Goal: Information Seeking & Learning: Learn about a topic

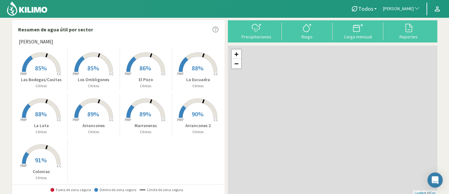
click at [407, 7] on span "[PERSON_NAME]" at bounding box center [398, 9] width 31 height 6
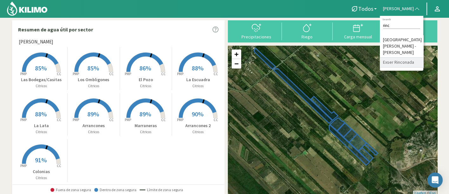
type input "rinc"
click at [398, 58] on li "Exser Rinconada" at bounding box center [401, 63] width 43 height 10
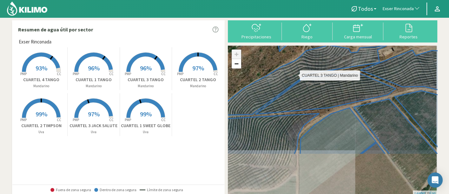
drag, startPoint x: 311, startPoint y: 145, endPoint x: 289, endPoint y: 82, distance: 66.2
click at [290, 82] on icon at bounding box center [349, 82] width 186 height 64
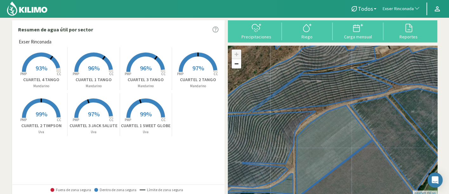
click at [122, 120] on rect at bounding box center [145, 118] width 51 height 51
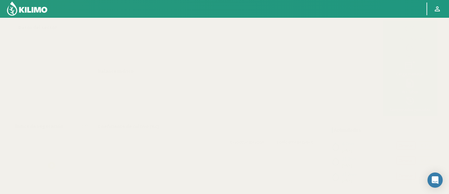
select select "90: Object"
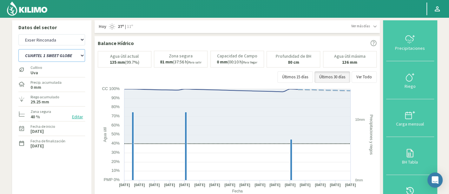
click at [60, 57] on select "CUARTEL 1 SWEET GLOBE CUARTEL 1 TANGO CUARTEL 2 TANGO CUARTEL 2 [PERSON_NAME] C…" at bounding box center [51, 55] width 67 height 13
click at [18, 49] on select "CUARTEL 1 SWEET GLOBE CUARTEL 1 TANGO CUARTEL 2 TANGO CUARTEL 2 [PERSON_NAME] C…" at bounding box center [51, 55] width 67 height 13
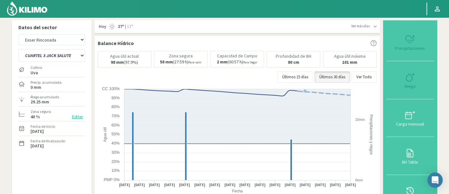
select select "0: Object"
select select "368: Object"
click at [61, 56] on select "CUARTEL 1 SWEET GLOBE CUARTEL 1 TANGO CUARTEL 2 TANGO CUARTEL 2 [PERSON_NAME] C…" at bounding box center [51, 55] width 67 height 13
click at [18, 49] on select "CUARTEL 1 SWEET GLOBE CUARTEL 1 TANGO CUARTEL 2 TANGO CUARTEL 2 [PERSON_NAME] C…" at bounding box center [51, 55] width 67 height 13
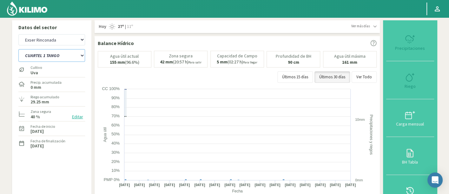
select select "11: Object"
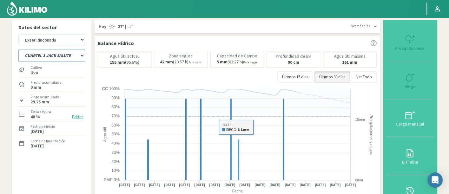
select select "646: Object"
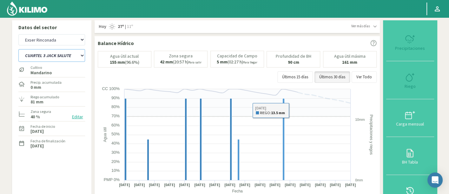
select select "15: Object"
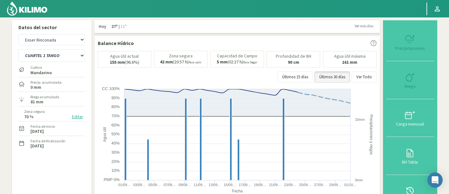
select select "90: Object"
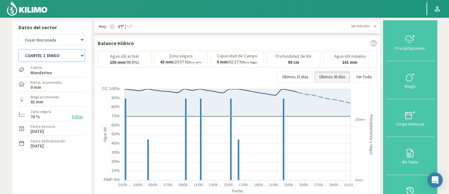
click at [73, 52] on select "CUARTEL 1 SWEET GLOBE CUARTEL 1 TANGO CUARTEL 2 TANGO CUARTEL 2 [PERSON_NAME] C…" at bounding box center [51, 55] width 67 height 13
click at [18, 49] on select "CUARTEL 1 SWEET GLOBE CUARTEL 1 TANGO CUARTEL 2 TANGO CUARTEL 2 [PERSON_NAME] C…" at bounding box center [51, 55] width 67 height 13
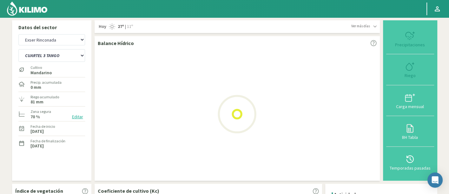
select select "1: Object"
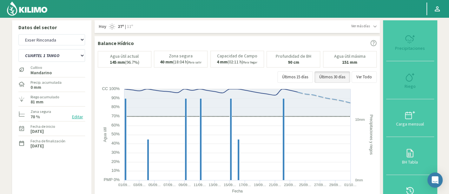
select select "368: Object"
click at [58, 60] on select "CUARTEL 1 SWEET GLOBE CUARTEL 1 TANGO CUARTEL 2 TANGO CUARTEL 2 [PERSON_NAME] C…" at bounding box center [51, 55] width 67 height 13
click at [18, 49] on select "CUARTEL 1 SWEET GLOBE CUARTEL 1 TANGO CUARTEL 2 TANGO CUARTEL 2 [PERSON_NAME] C…" at bounding box center [51, 55] width 67 height 13
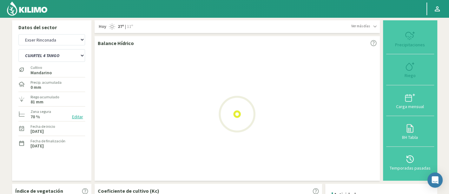
select select "12: Object"
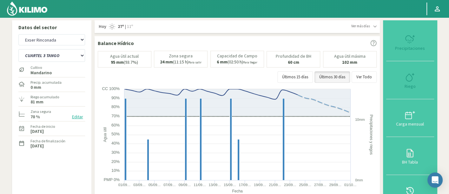
select select "646: Object"
select select "20: Object"
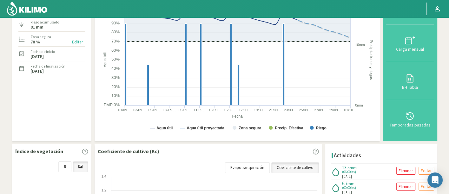
scroll to position [106, 0]
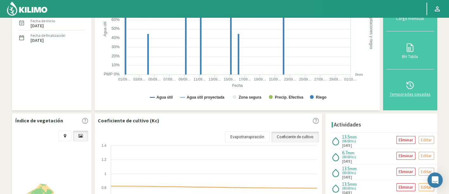
click at [421, 92] on div "Temporadas pasadas" at bounding box center [410, 94] width 44 height 4
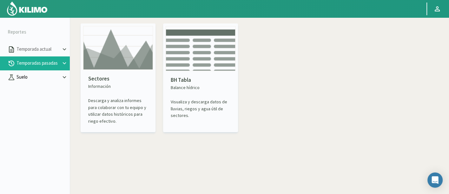
click at [43, 76] on p "Suelo" at bounding box center [38, 77] width 46 height 7
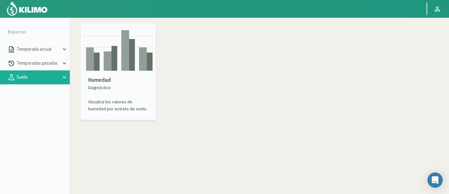
click at [121, 77] on p "Humedad" at bounding box center [118, 80] width 60 height 8
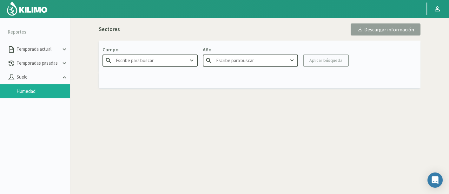
type input "Agr. Huertos de [GEOGRAPHIC_DATA]"
type input "2025"
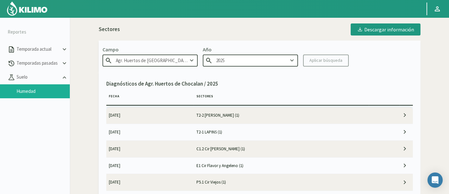
click at [144, 62] on input "Agr. Huertos de [GEOGRAPHIC_DATA]" at bounding box center [150, 61] width 95 height 12
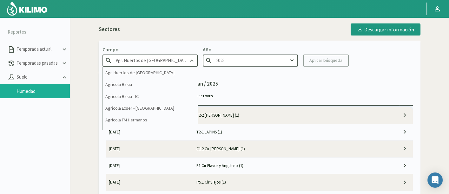
click at [144, 62] on input "Agr. Huertos de [GEOGRAPHIC_DATA]" at bounding box center [150, 61] width 95 height 12
type input "l"
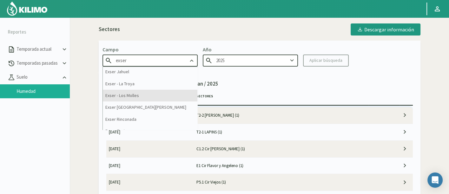
scroll to position [20, 0]
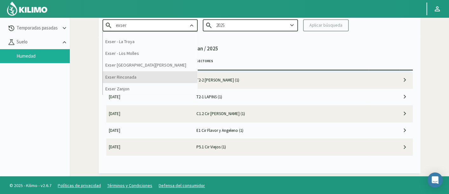
click at [155, 77] on div "Exser Rinconada" at bounding box center [150, 77] width 95 height 12
type input "Exser Rinconada"
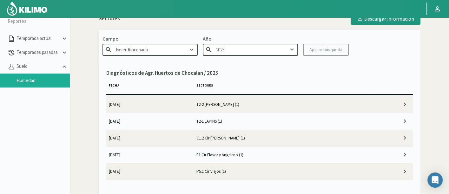
scroll to position [0, 0]
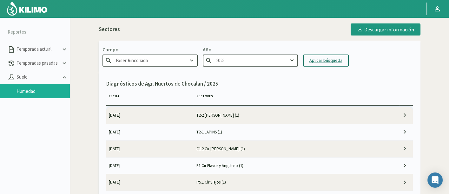
click at [306, 57] on button "Aplicar búsqueda" at bounding box center [326, 61] width 46 height 12
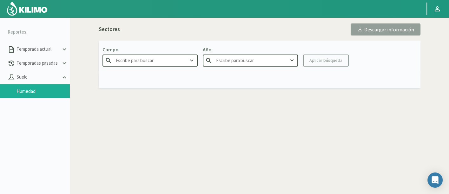
type input "Exser Rinconada"
type input "2025"
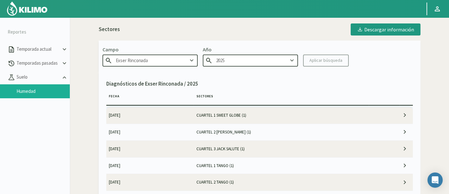
click at [285, 115] on td "CUARTEL 1 SWEET GLOBE (1)" at bounding box center [281, 115] width 175 height 17
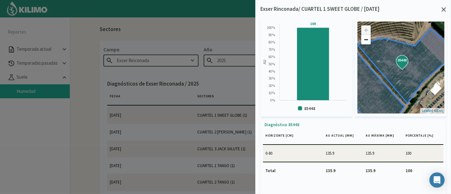
click at [443, 7] on icon at bounding box center [444, 9] width 4 height 4
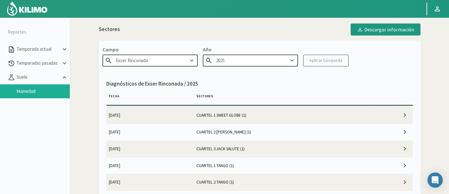
click at [308, 127] on td "CUARTEL 2 [PERSON_NAME] (1)" at bounding box center [281, 132] width 175 height 17
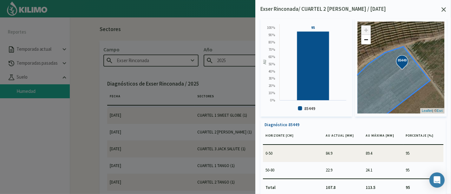
click at [445, 8] on icon at bounding box center [444, 9] width 4 height 4
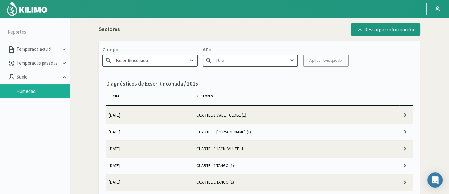
click at [306, 151] on td "CUARTEL 3 JACK SALUTE (1)" at bounding box center [281, 149] width 175 height 17
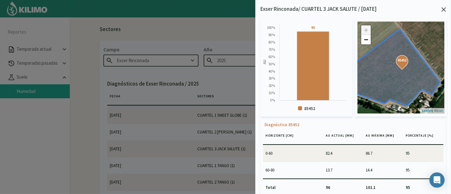
click at [442, 12] on icon at bounding box center [444, 9] width 4 height 4
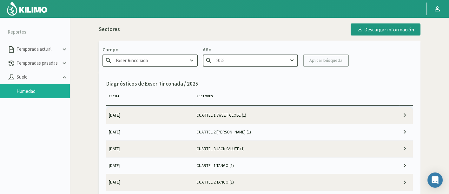
click at [289, 165] on td "CUARTEL 1 TANGO (1)" at bounding box center [281, 165] width 175 height 17
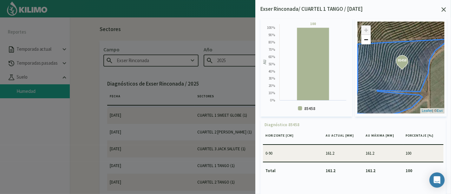
click at [445, 10] on icon at bounding box center [444, 9] width 4 height 4
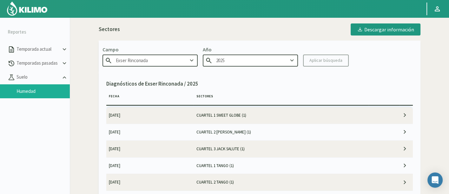
click at [291, 182] on td "CUARTEL 2 TANGO (1)" at bounding box center [281, 182] width 175 height 17
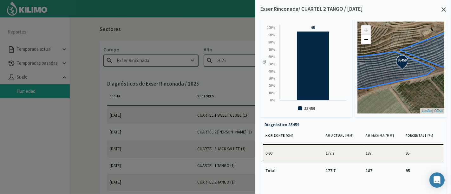
click at [444, 10] on icon at bounding box center [444, 9] width 4 height 4
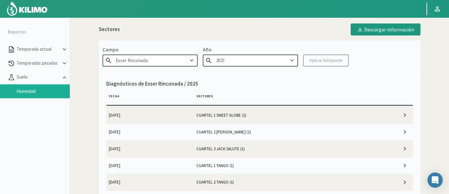
scroll to position [35, 0]
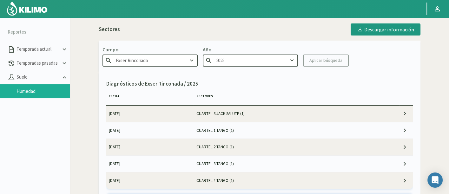
click at [288, 162] on td "CUARTEL 3 TANGO (1)" at bounding box center [281, 164] width 175 height 17
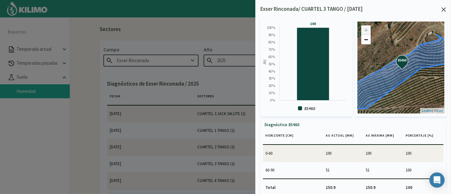
click at [447, 14] on div "Exser Rinconada/ CUARTEL 3 TANGO / [DATE] Created with Highcharts 9.2.2 AU 100 …" at bounding box center [354, 97] width 196 height 194
click at [445, 12] on svg-icon at bounding box center [444, 10] width 4 height 6
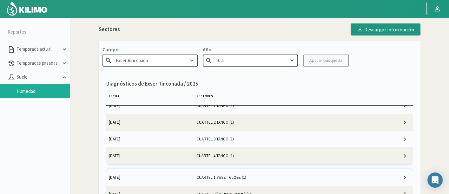
scroll to position [70, 0]
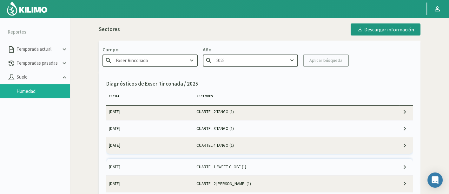
click at [334, 144] on td "CUARTEL 4 TANGO (1)" at bounding box center [281, 145] width 175 height 17
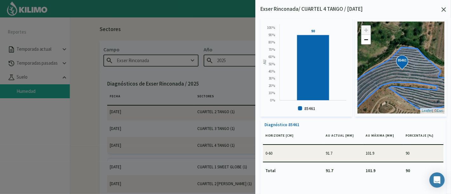
click at [443, 9] on icon at bounding box center [444, 9] width 4 height 4
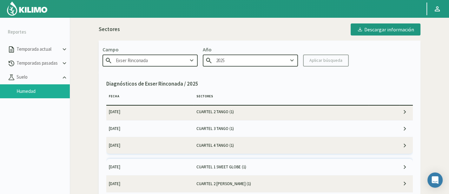
click at [286, 129] on td "CUARTEL 3 TANGO (1)" at bounding box center [281, 129] width 175 height 17
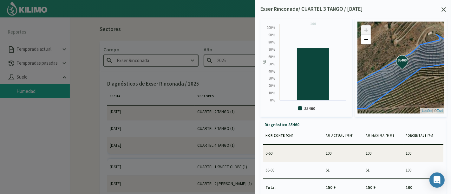
click at [446, 10] on icon at bounding box center [444, 9] width 4 height 4
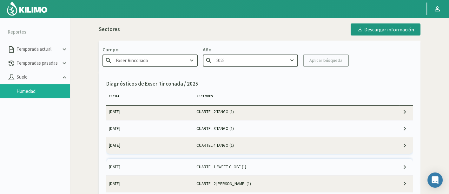
click at [43, 11] on img at bounding box center [27, 8] width 42 height 15
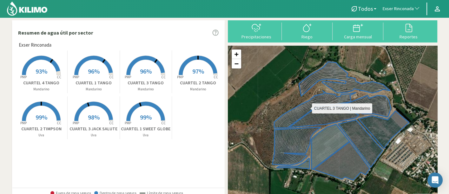
click at [329, 103] on icon at bounding box center [315, 109] width 82 height 37
click at [175, 103] on div "Created with Highcharts 9.2.2 PMP CC 93% CUARTEL 4 TANGO [PERSON_NAME] Created …" at bounding box center [120, 95] width 209 height 92
click at [141, 123] on rect at bounding box center [145, 121] width 51 height 51
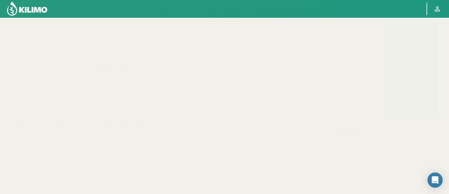
select select "90: Object"
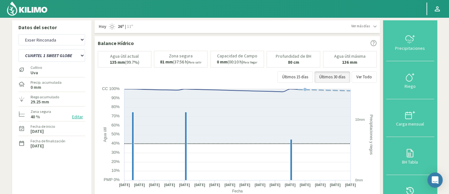
click at [44, 14] on img at bounding box center [27, 8] width 42 height 15
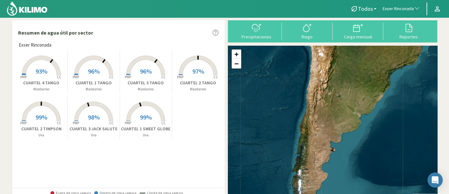
click at [395, 8] on span "Exser Rinconada" at bounding box center [398, 9] width 31 height 6
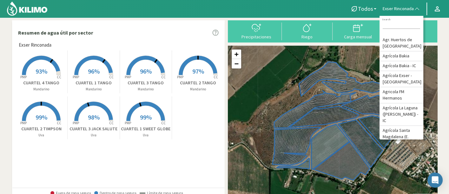
click at [403, 24] on input at bounding box center [401, 25] width 37 height 7
type input "e"
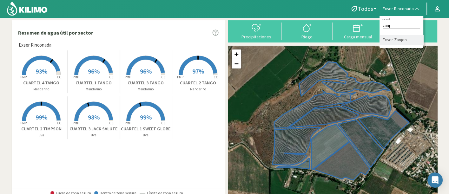
type input "zanj"
click at [402, 42] on li "Exser Zanjon" at bounding box center [402, 40] width 44 height 10
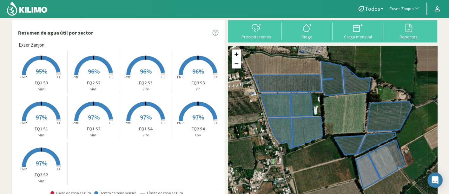
click at [397, 32] on div at bounding box center [408, 28] width 47 height 10
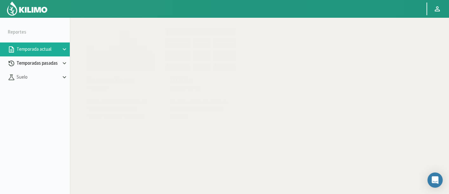
click at [36, 63] on p "Temporadas pasadas" at bounding box center [38, 63] width 46 height 7
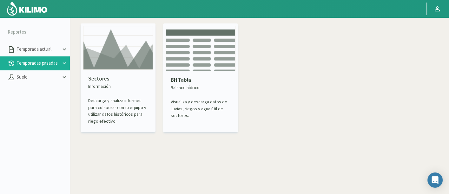
click at [136, 49] on img at bounding box center [118, 48] width 70 height 44
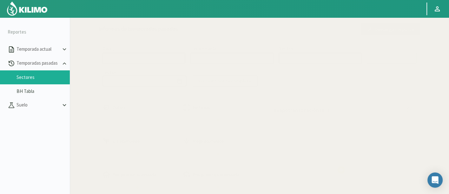
select select "0: Object"
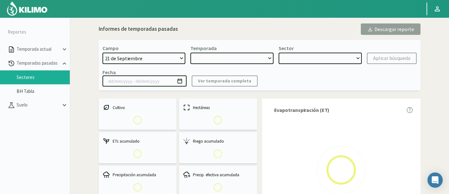
type input "[DATE] - [DATE]"
select select "0: 2023"
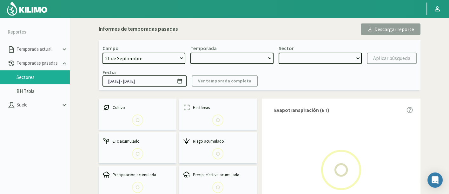
select select "0: Object"
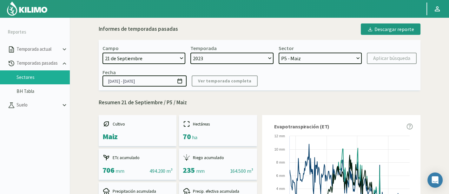
click at [142, 61] on select "21 de Septiembre 8 Fuegos Acograpes - Ag. [PERSON_NAME] - Ag. [GEOGRAPHIC_DATA]…" at bounding box center [144, 58] width 83 height 11
select select "741: Object"
click at [103, 53] on select "21 de Septiembre 8 Fuegos Acograpes - Ag. [PERSON_NAME] - Ag. [GEOGRAPHIC_DATA]…" at bounding box center [144, 58] width 83 height 11
click at [267, 56] on select "2023 2022" at bounding box center [231, 58] width 83 height 11
select select
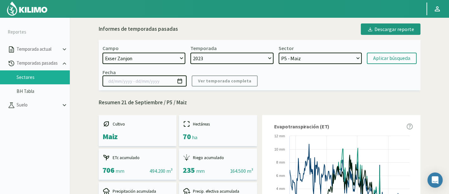
select select
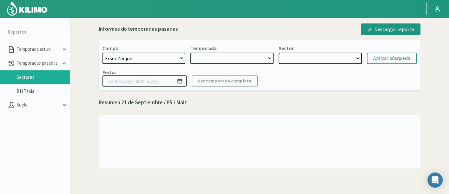
select select "2: 2024"
select select "7: Object"
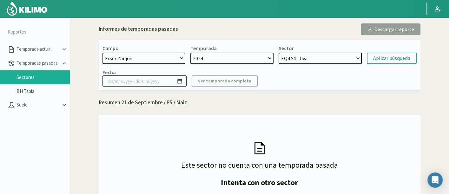
click at [190, 53] on select "2024" at bounding box center [231, 58] width 83 height 11
click at [309, 57] on select "EQ4 S4 - Uva EQ4 S3 - Uva EQ4 S2 - Uva EQ4 S1 - Uva EQ3 S3 - Vid EQ3 S2 - vine …" at bounding box center [320, 58] width 83 height 11
click at [279, 53] on select "EQ4 S4 - Uva EQ4 S3 - Uva EQ4 S2 - Uva EQ4 S1 - Uva EQ3 S3 - Vid EQ3 S2 - vine …" at bounding box center [320, 58] width 83 height 11
click at [387, 57] on div "Aplicar búsqueda" at bounding box center [391, 59] width 37 height 8
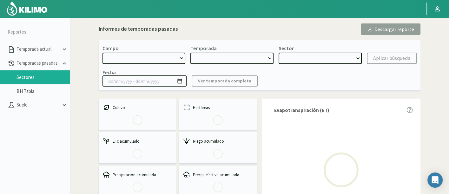
select select "741: Object"
type input "[DATE] - [DATE]"
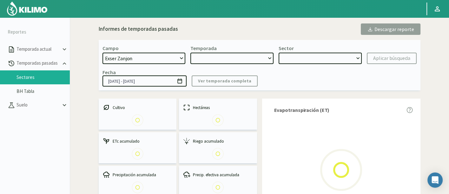
select select "0: 2024"
select select "0: Object"
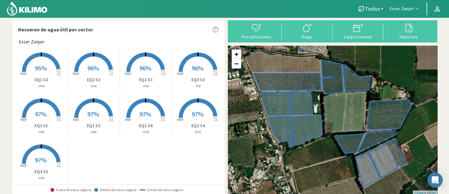
click at [391, 8] on span "Exser Zanjon" at bounding box center [402, 9] width 24 height 6
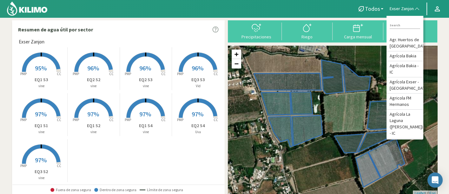
click at [359, 54] on div "+ − Leaflet | © Esri" at bounding box center [332, 121] width 209 height 150
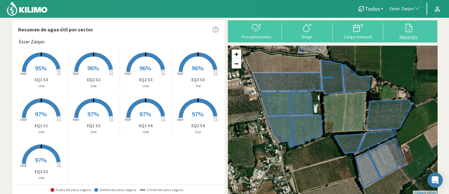
click at [406, 37] on div "Reportes" at bounding box center [408, 37] width 47 height 4
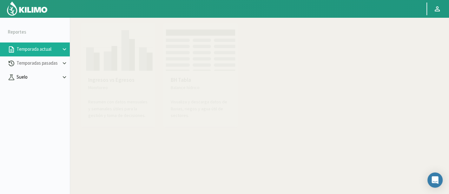
click at [56, 76] on p "Suelo" at bounding box center [38, 77] width 46 height 7
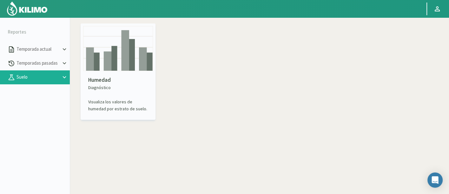
click at [128, 60] on img at bounding box center [118, 48] width 70 height 45
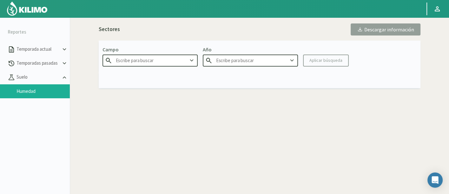
type input "Agr. Huertos de [GEOGRAPHIC_DATA]"
type input "2025"
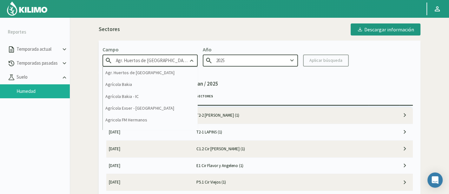
click at [172, 63] on input "Agr. Huertos de [GEOGRAPHIC_DATA]" at bounding box center [150, 61] width 95 height 12
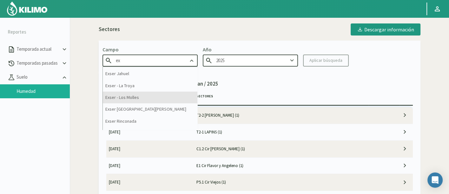
scroll to position [20, 0]
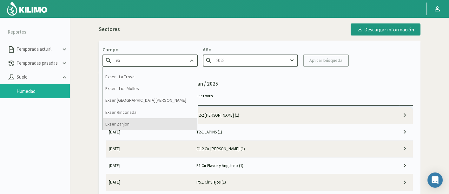
click at [158, 122] on div "Exser Zanjon" at bounding box center [150, 124] width 95 height 12
type input "Exser Zanjon"
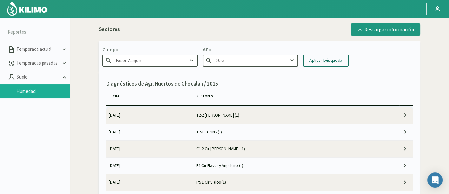
click at [322, 60] on div "Aplicar búsqueda" at bounding box center [325, 60] width 33 height 7
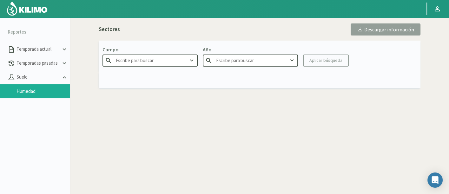
type input "Exser Zanjon"
type input "2025"
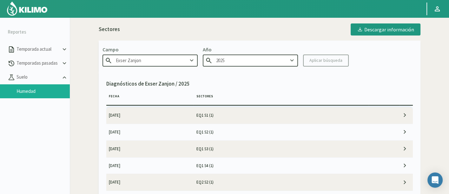
click at [165, 118] on td "[DATE]" at bounding box center [150, 115] width 88 height 17
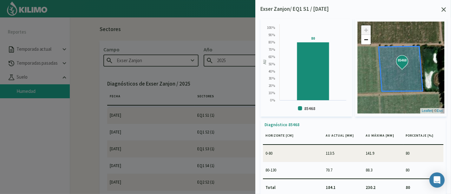
click at [447, 11] on div "Exser Zanjon/ EQ1 S1 / 24/09/25 Created with Highcharts 9.2.2 AU 80 ​ 80 85468 …" at bounding box center [354, 97] width 196 height 194
click at [449, 13] on div "Exser Zanjon/ EQ1 S1 / 24/09/25 Created with Highcharts 9.2.2 AU 80 ​ 80 85468 …" at bounding box center [354, 97] width 196 height 194
click at [445, 10] on icon at bounding box center [444, 9] width 4 height 4
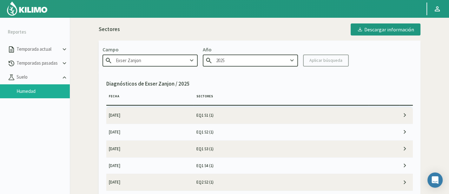
click at [222, 133] on td "EQ1 S2 (1)" at bounding box center [281, 132] width 175 height 17
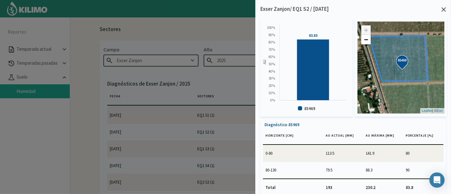
click at [442, 13] on div "Exser Zanjon/ EQ1 S2 / 24/09/25" at bounding box center [354, 9] width 186 height 8
click at [447, 9] on div "Exser Zanjon/ EQ1 S2 / 24/09/25 Created with Highcharts 9.2.2 AU 83.83 ​ 83.83 …" at bounding box center [354, 97] width 196 height 194
click at [446, 9] on div "Exser Zanjon/ EQ1 S2 / 24/09/25 Created with Highcharts 9.2.2 AU 83.83 ​ 83.83 …" at bounding box center [354, 97] width 196 height 194
click at [443, 10] on icon at bounding box center [444, 9] width 4 height 4
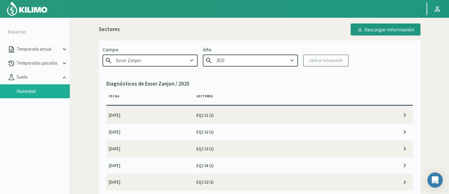
click at [265, 150] on td "EQ1 S3 (1)" at bounding box center [281, 149] width 175 height 17
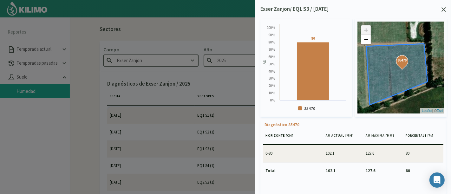
click at [447, 9] on div "Exser Zanjon/ EQ1 S3 / 24/09/25 Created with Highcharts 9.2.2 AU 80 ​ 80 85470 …" at bounding box center [354, 97] width 196 height 194
click at [437, 12] on div "Exser Zanjon/ EQ1 S3 / 24/09/25" at bounding box center [354, 9] width 186 height 8
click at [442, 11] on div "Exser Zanjon/ EQ1 S3 / 24/09/25" at bounding box center [354, 9] width 186 height 8
click at [444, 10] on icon at bounding box center [444, 9] width 4 height 4
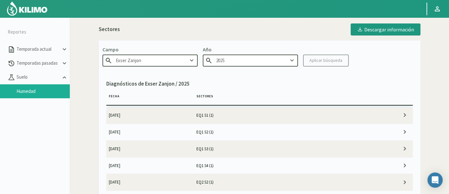
click at [283, 163] on td "EQ1 S4 (1)" at bounding box center [281, 165] width 175 height 17
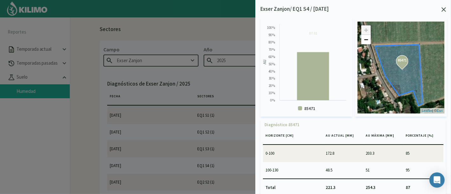
click at [443, 9] on icon at bounding box center [444, 9] width 4 height 4
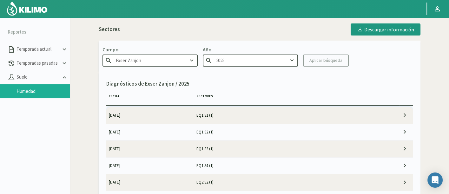
click at [249, 181] on td "EQ2 S2 (1)" at bounding box center [281, 182] width 175 height 17
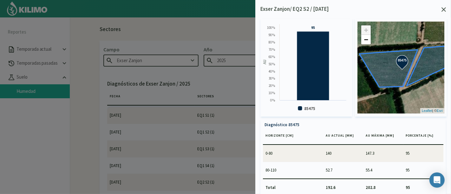
click at [446, 7] on div at bounding box center [444, 9] width 4 height 4
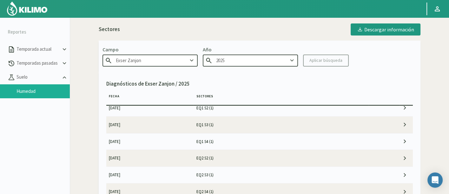
scroll to position [35, 0]
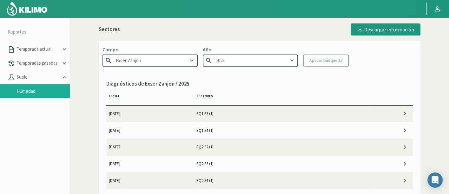
click at [222, 171] on td "EQ2 S3 (1)" at bounding box center [281, 164] width 175 height 17
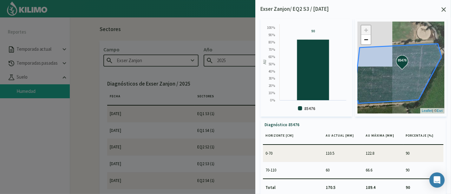
click at [446, 14] on div "Exser Zanjon/ EQ2 S3 / 24/09/25 Created with Highcharts 9.2.2 AU 90 ​ 90 85476 …" at bounding box center [354, 97] width 196 height 194
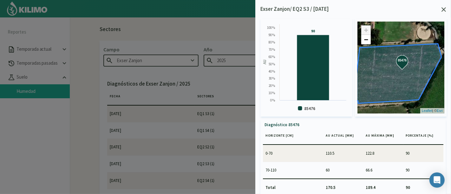
click at [446, 7] on div "Exser Zanjon/ EQ2 S3 / 24/09/25 Created with Highcharts 9.2.2 AU 90 ​ 90 85476 …" at bounding box center [354, 97] width 196 height 194
click at [231, 185] on div at bounding box center [225, 97] width 451 height 194
click at [447, 10] on div "Exser Zanjon/ EQ2 S3 / 24/09/25 Created with Highcharts 9.2.2 AU 90 ​ 90 85476 …" at bounding box center [354, 97] width 196 height 194
click at [443, 7] on icon at bounding box center [444, 9] width 4 height 4
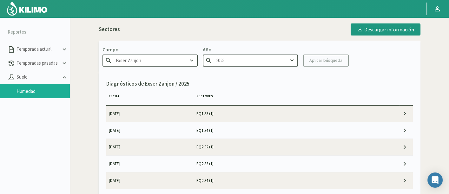
click at [202, 177] on td "EQ2 S4 (1)" at bounding box center [281, 181] width 175 height 17
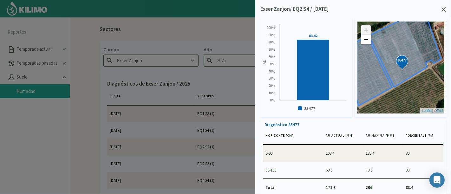
click at [444, 8] on icon at bounding box center [444, 9] width 4 height 4
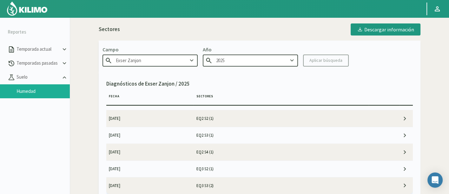
scroll to position [70, 0]
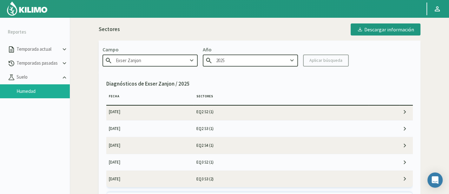
click at [216, 164] on td "EQ3 S2 (1)" at bounding box center [281, 162] width 175 height 17
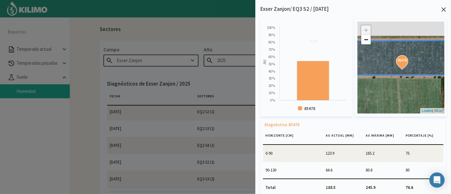
click at [445, 7] on div at bounding box center [444, 9] width 4 height 4
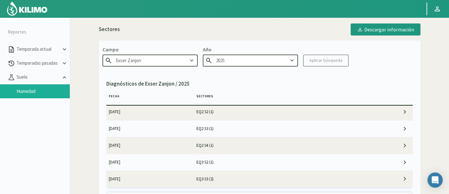
click at [227, 178] on td "EQ3 S3 (2)" at bounding box center [281, 179] width 175 height 17
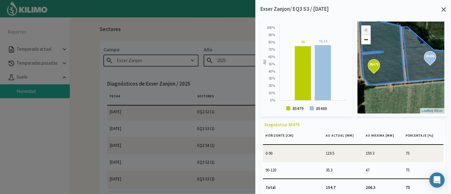
click at [443, 11] on icon at bounding box center [444, 9] width 4 height 4
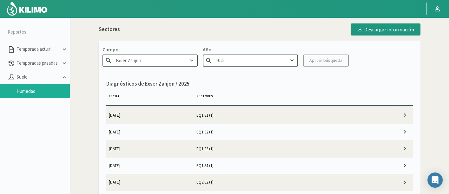
scroll to position [36, 0]
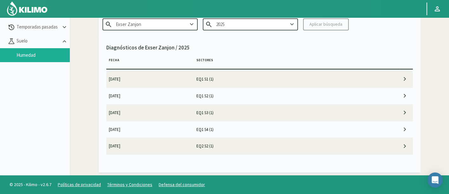
drag, startPoint x: 29, startPoint y: 8, endPoint x: 32, endPoint y: 0, distance: 7.8
click at [29, 8] on img at bounding box center [27, 8] width 42 height 15
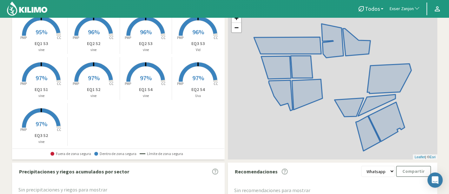
scroll to position [75, 0]
